Goal: Task Accomplishment & Management: Use online tool/utility

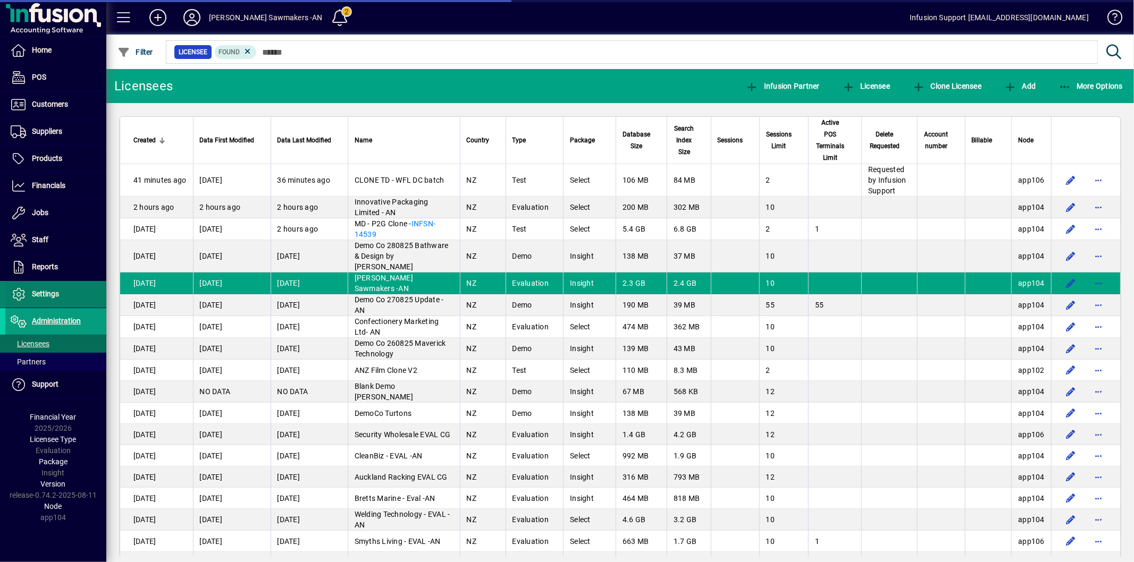
click at [56, 292] on span "Settings" at bounding box center [45, 294] width 27 height 9
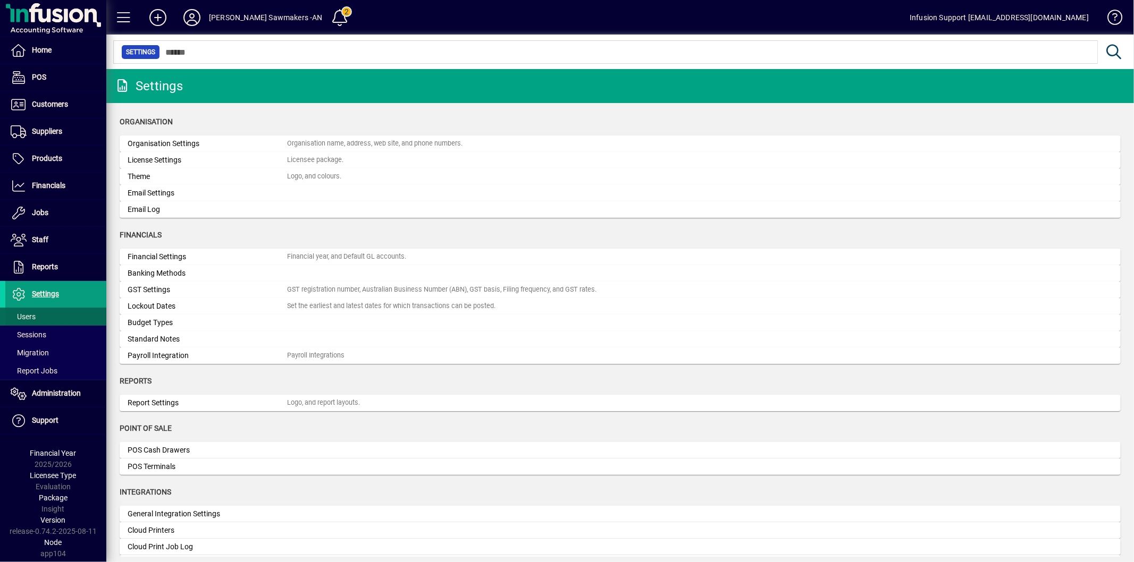
click at [21, 315] on span "Users" at bounding box center [23, 317] width 25 height 9
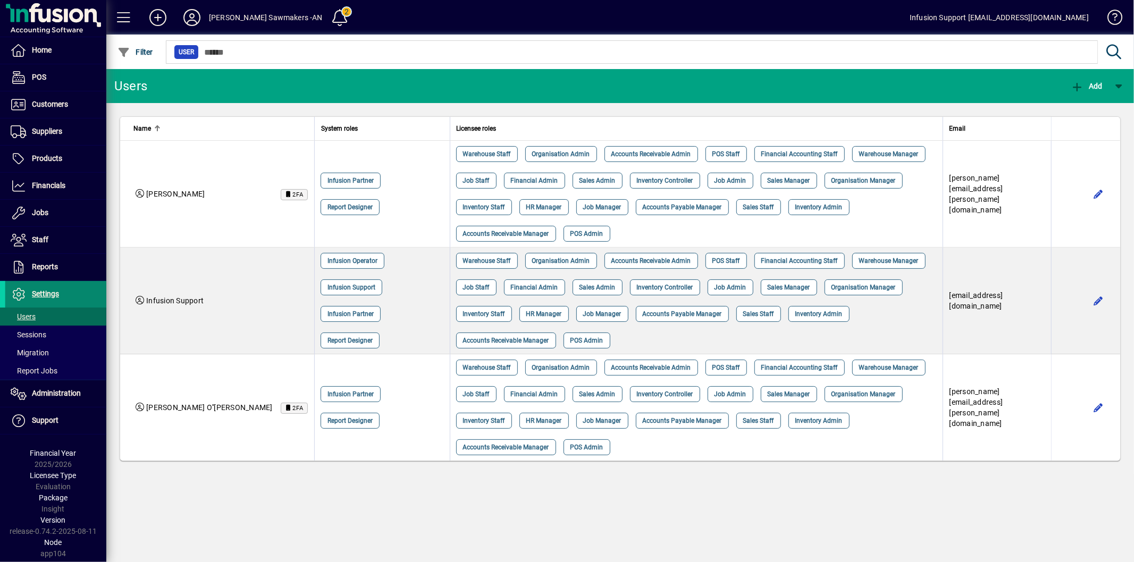
click at [40, 292] on span "Settings" at bounding box center [45, 294] width 27 height 9
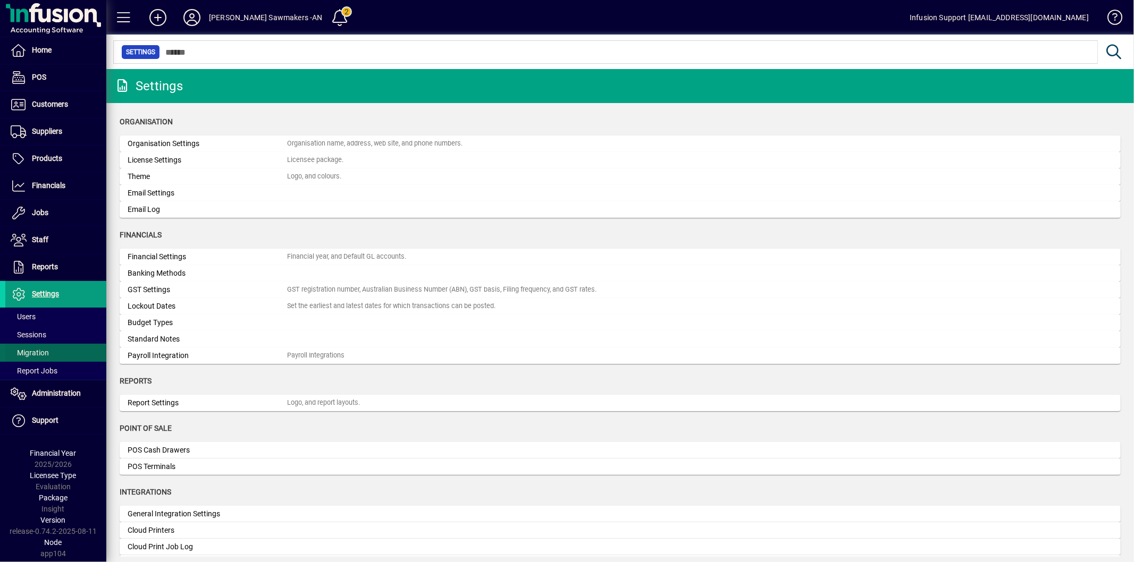
click at [40, 357] on span "Migration" at bounding box center [27, 353] width 44 height 11
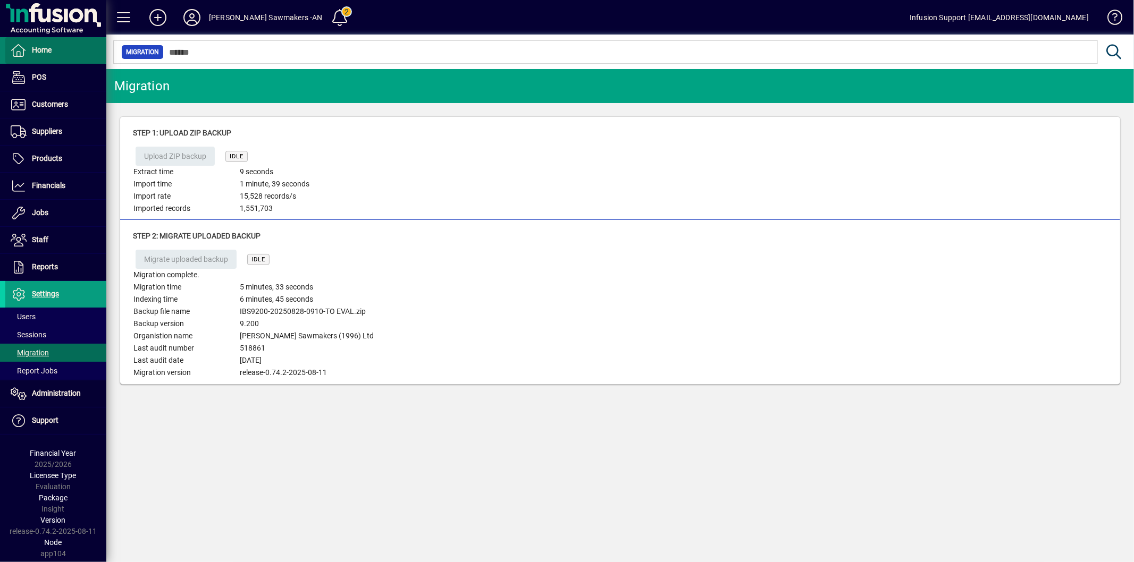
click at [52, 49] on span at bounding box center [55, 51] width 101 height 26
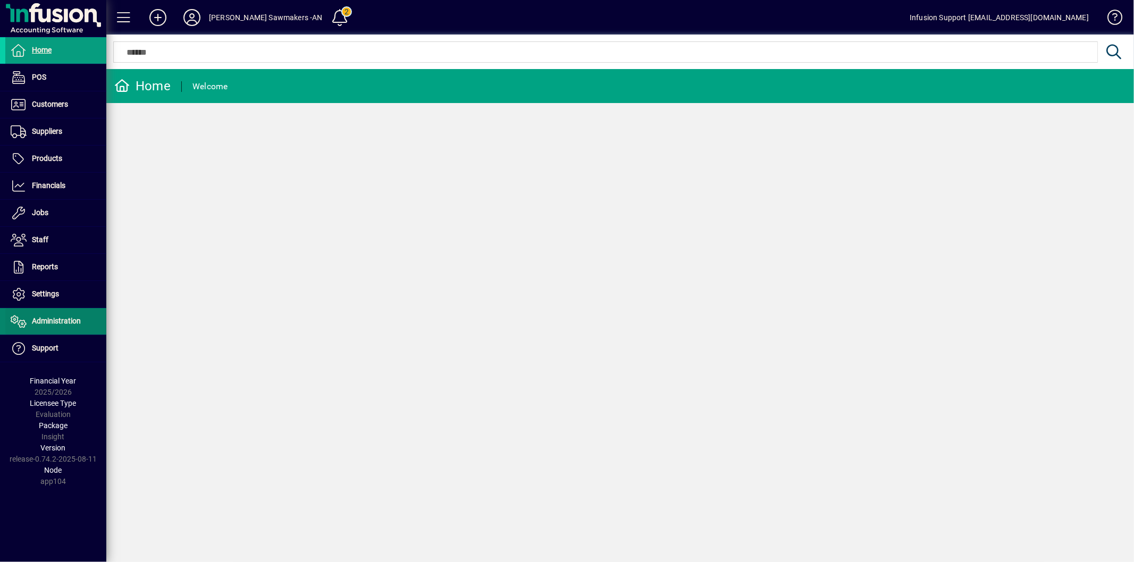
click at [60, 323] on span "Administration" at bounding box center [56, 321] width 49 height 9
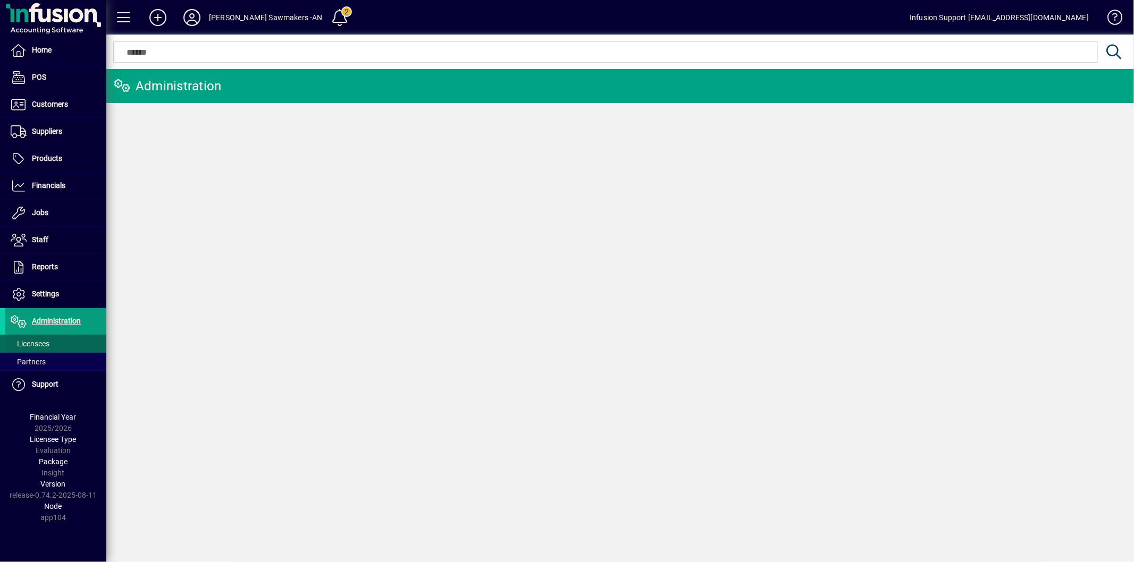
click at [47, 342] on span "Licensees" at bounding box center [30, 344] width 39 height 9
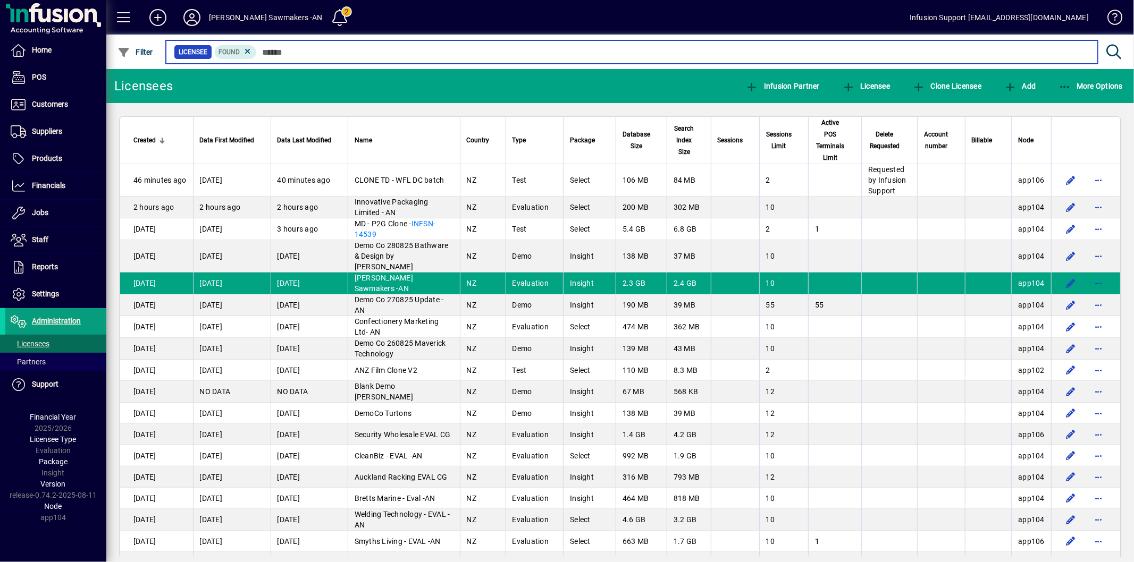
click at [308, 48] on input "text" at bounding box center [673, 52] width 833 height 15
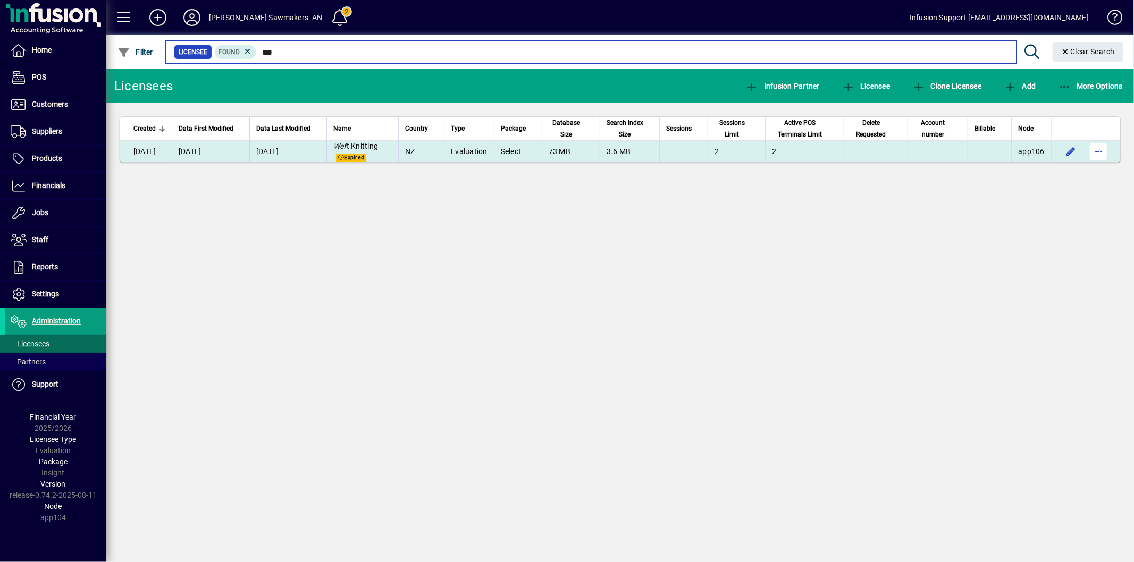
type input "***"
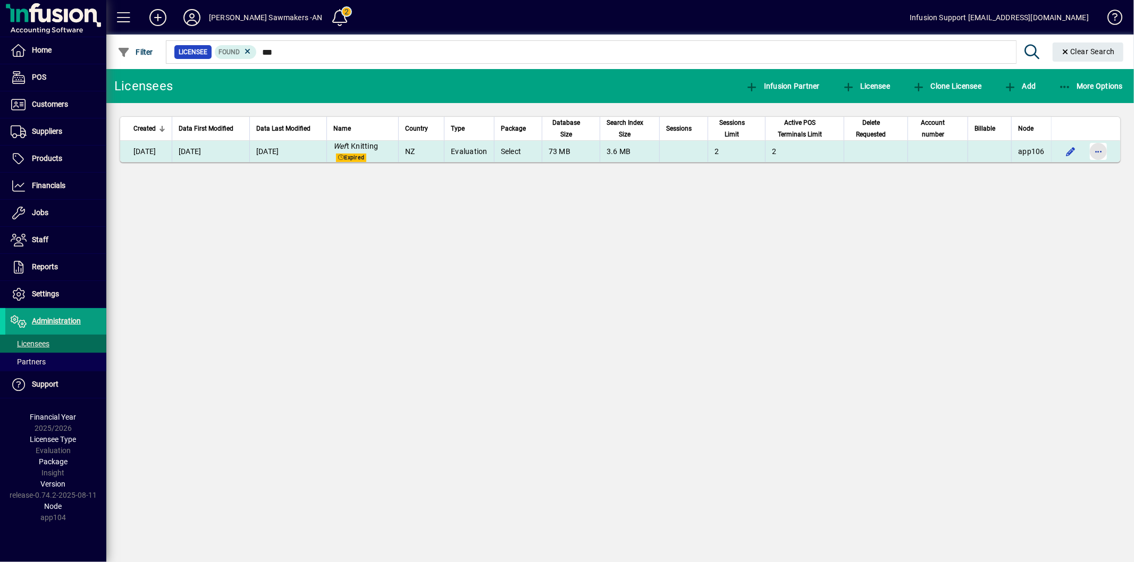
click at [1094, 153] on span "button" at bounding box center [1099, 152] width 26 height 26
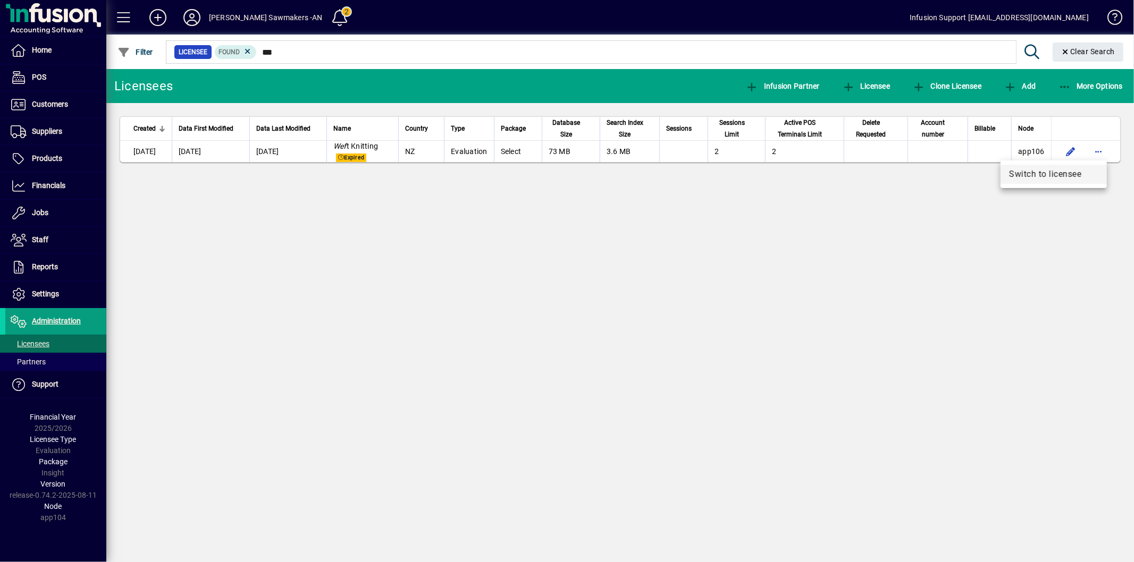
click at [1058, 172] on span "Switch to licensee" at bounding box center [1053, 174] width 89 height 13
